Goal: Information Seeking & Learning: Learn about a topic

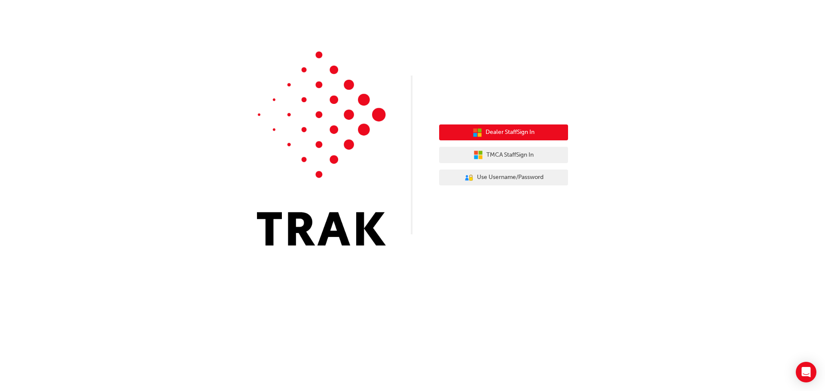
click at [495, 127] on button "Dealer Staff Sign In" at bounding box center [503, 133] width 129 height 16
click at [539, 128] on button "Dealer Staff Sign In" at bounding box center [503, 133] width 129 height 16
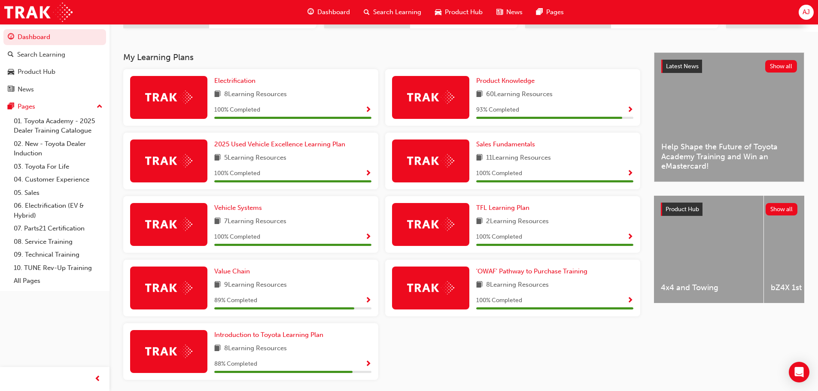
scroll to position [172, 0]
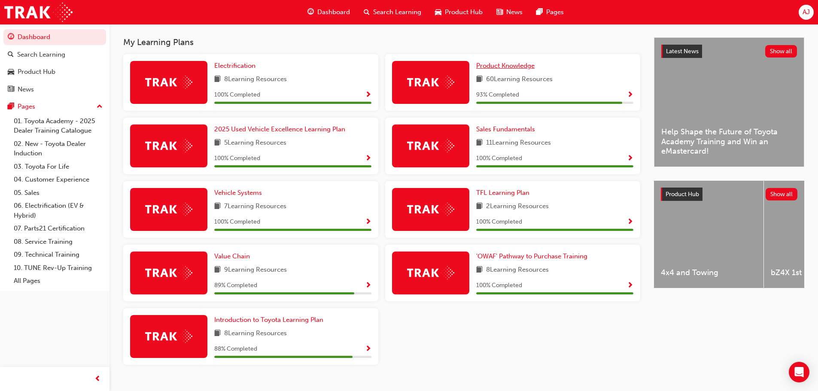
click at [507, 70] on span "Product Knowledge" at bounding box center [505, 66] width 58 height 8
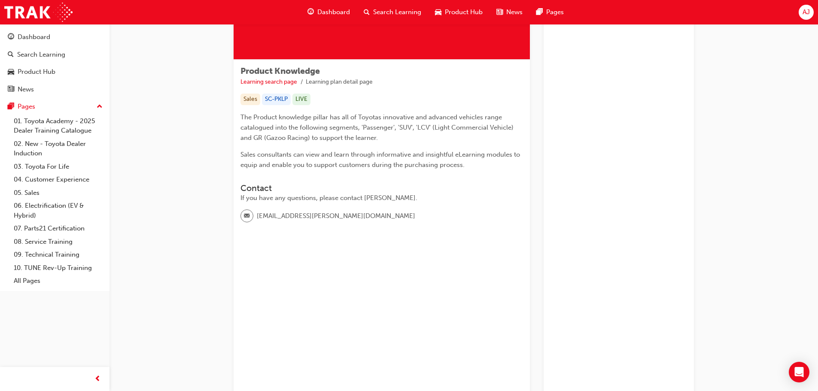
scroll to position [129, 0]
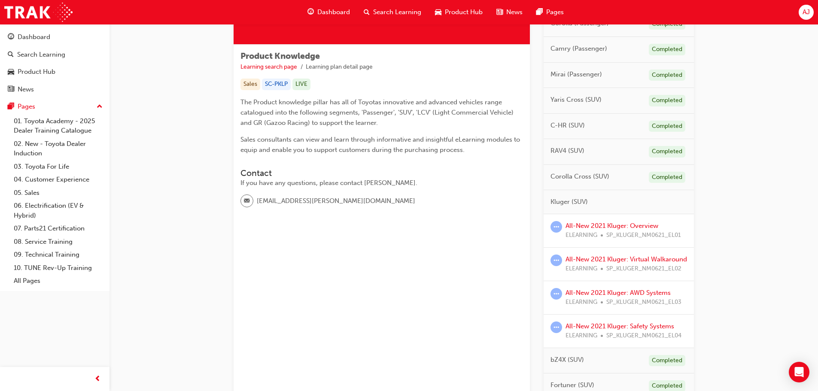
drag, startPoint x: 669, startPoint y: 151, endPoint x: 601, endPoint y: 153, distance: 68.3
click at [668, 152] on div "Completed" at bounding box center [667, 152] width 37 height 12
click at [573, 152] on span "RAV4 (SUV)" at bounding box center [568, 151] width 34 height 10
click at [542, 150] on div "Product Knowledge Learning search page Learning plan detail page Sales SC-PKLP …" at bounding box center [464, 311] width 461 height 791
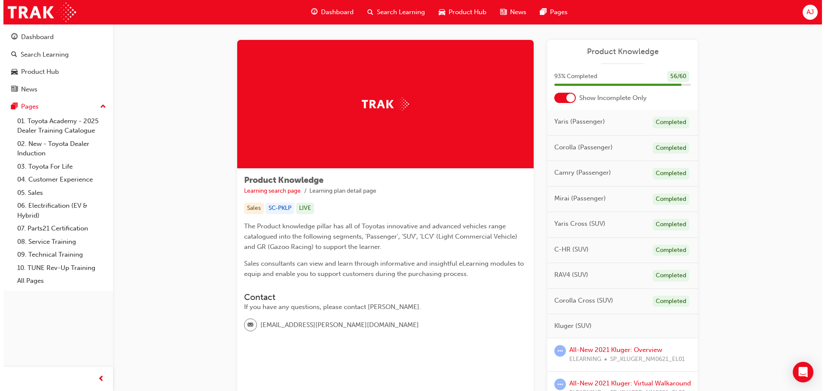
scroll to position [0, 0]
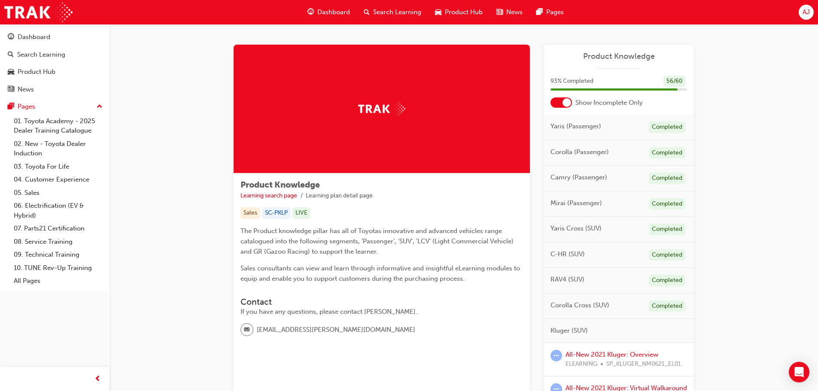
click at [409, 14] on span "Search Learning" at bounding box center [397, 12] width 48 height 10
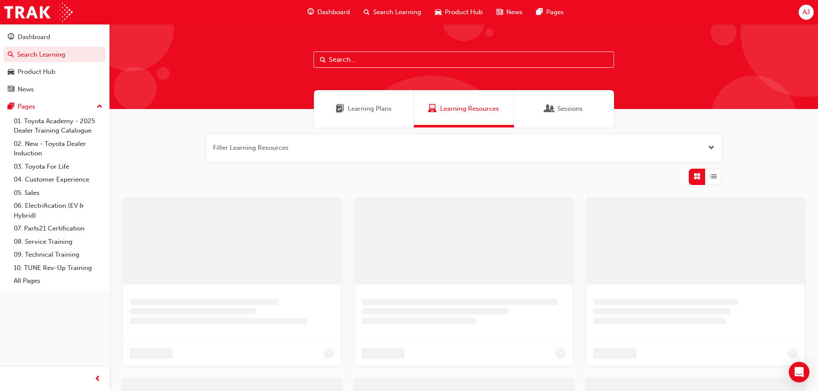
click at [352, 62] on input "text" at bounding box center [464, 60] width 301 height 16
type input "rav4"
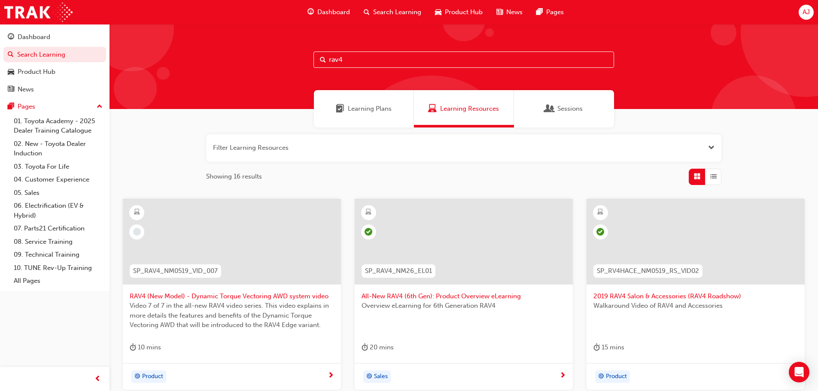
click at [394, 296] on span "All-New RAV4 (6th Gen): Product Overview eLearning" at bounding box center [464, 297] width 205 height 10
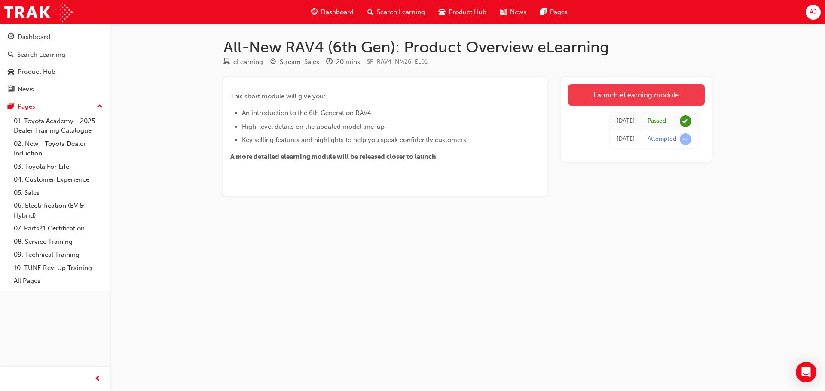
click at [629, 105] on link "Launch eLearning module" at bounding box center [636, 94] width 137 height 21
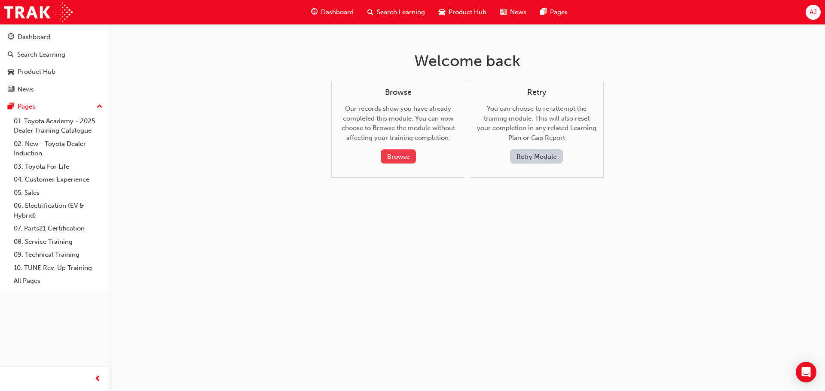
click at [401, 153] on button "Browse" at bounding box center [398, 157] width 35 height 14
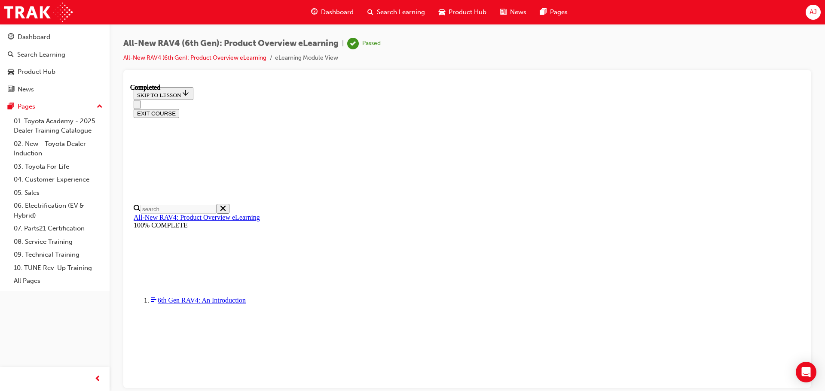
scroll to position [270, 0]
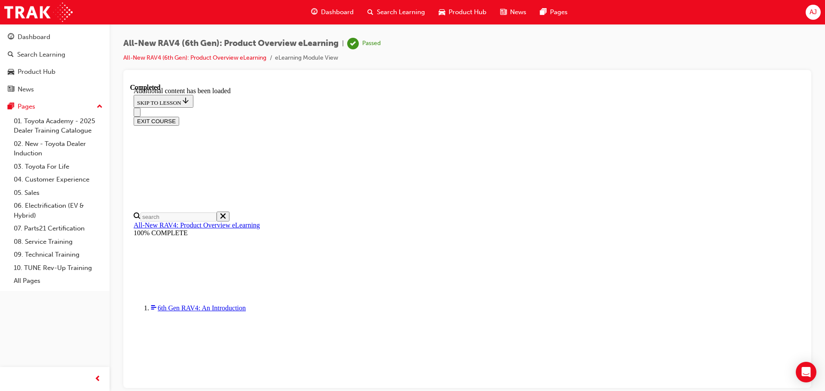
scroll to position [1246, 0]
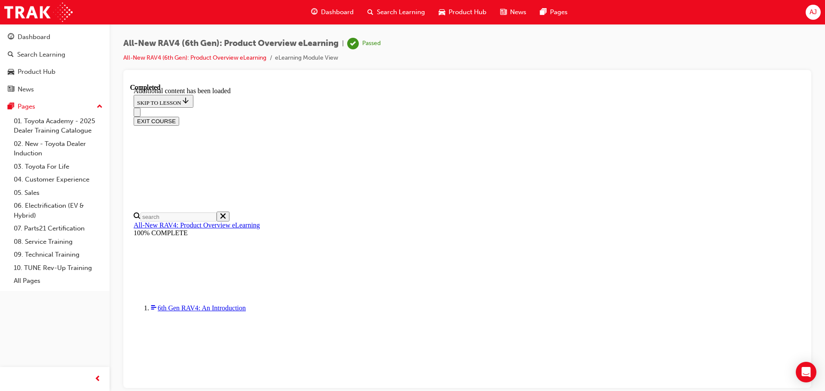
drag, startPoint x: 449, startPoint y: 306, endPoint x: 357, endPoint y: 324, distance: 93.6
drag, startPoint x: 659, startPoint y: 213, endPoint x: 629, endPoint y: 209, distance: 31.2
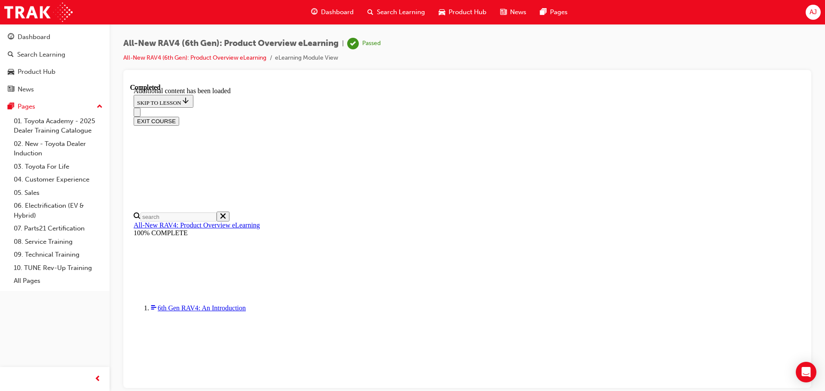
drag, startPoint x: 503, startPoint y: 263, endPoint x: 474, endPoint y: 263, distance: 29.2
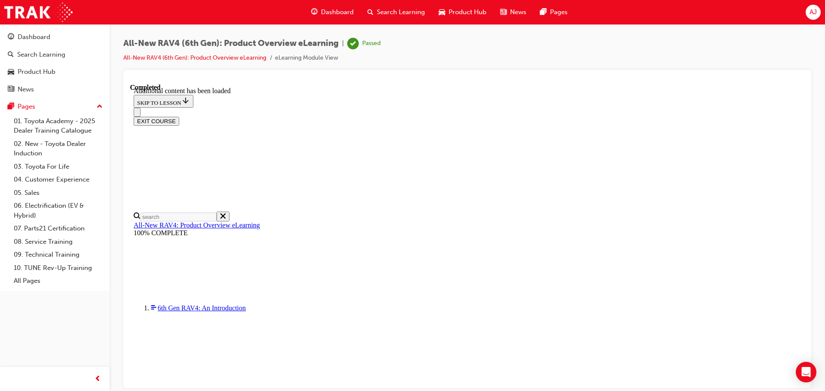
drag, startPoint x: 490, startPoint y: 199, endPoint x: 371, endPoint y: 198, distance: 119.4
drag, startPoint x: 388, startPoint y: 234, endPoint x: 670, endPoint y: 233, distance: 281.8
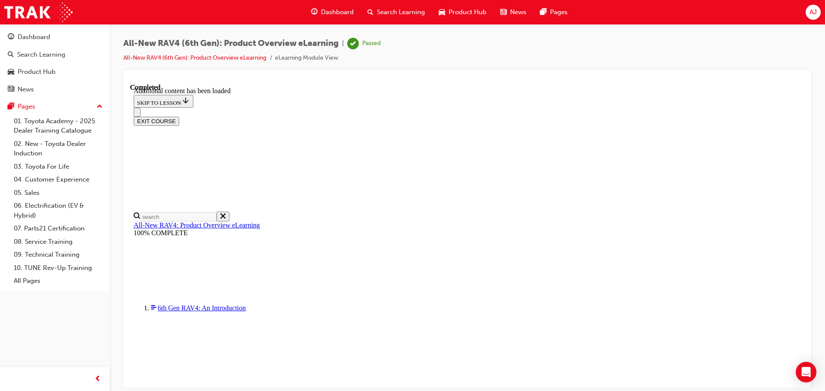
drag, startPoint x: 387, startPoint y: 253, endPoint x: 462, endPoint y: 275, distance: 77.9
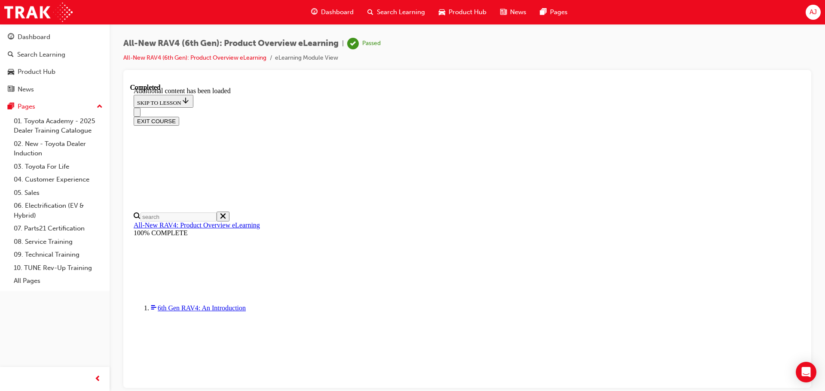
drag, startPoint x: 481, startPoint y: 261, endPoint x: 355, endPoint y: 266, distance: 126.4
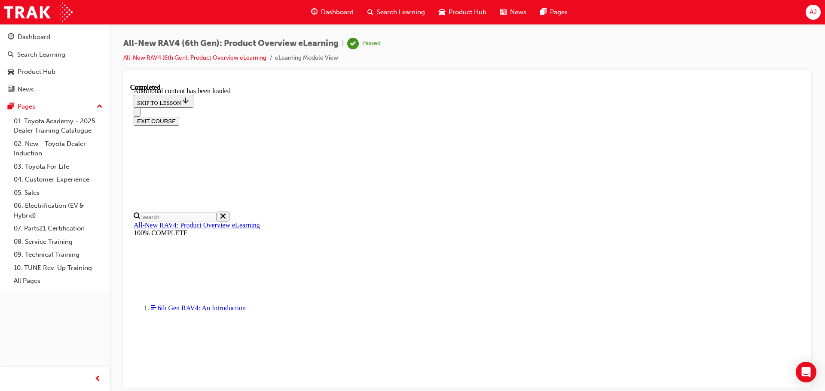
drag, startPoint x: 605, startPoint y: 242, endPoint x: 378, endPoint y: 239, distance: 226.9
drag, startPoint x: 471, startPoint y: 211, endPoint x: 379, endPoint y: 214, distance: 92.4
drag, startPoint x: 551, startPoint y: 226, endPoint x: 388, endPoint y: 228, distance: 163.7
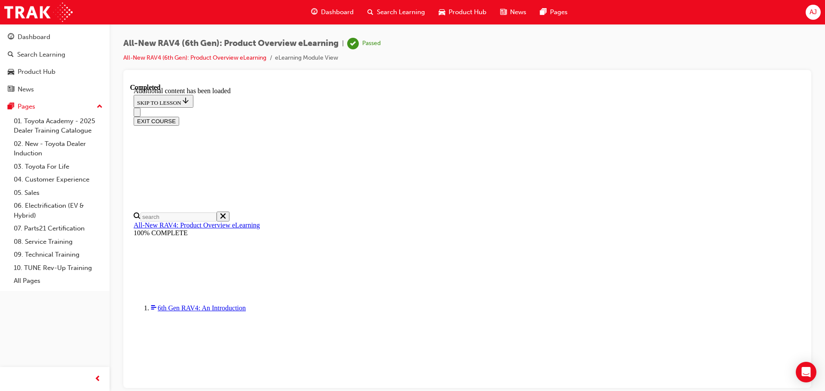
drag, startPoint x: 597, startPoint y: 244, endPoint x: 387, endPoint y: 248, distance: 209.7
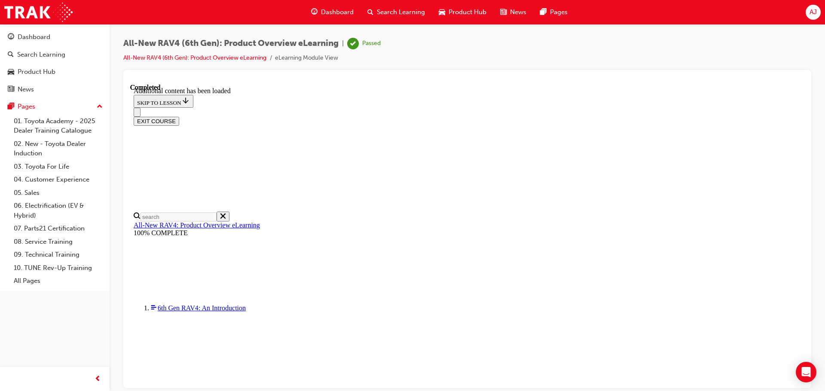
drag, startPoint x: 604, startPoint y: 302, endPoint x: 381, endPoint y: 187, distance: 251.1
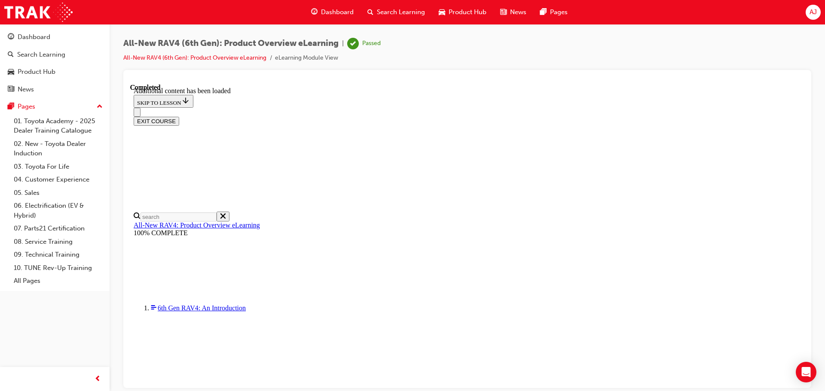
drag, startPoint x: 446, startPoint y: 155, endPoint x: 403, endPoint y: 146, distance: 43.8
